Goal: Find contact information: Obtain details needed to contact an individual or organization

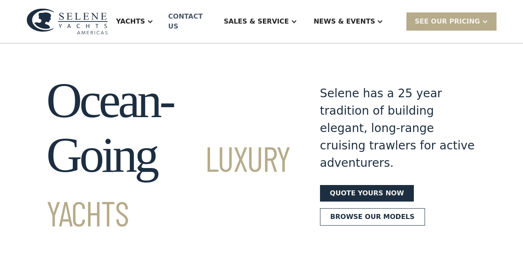
click at [201, 17] on div "Contact US" at bounding box center [188, 22] width 41 height 20
click at [201, 18] on div "Contact US" at bounding box center [188, 22] width 41 height 20
